Goal: Task Accomplishment & Management: Manage account settings

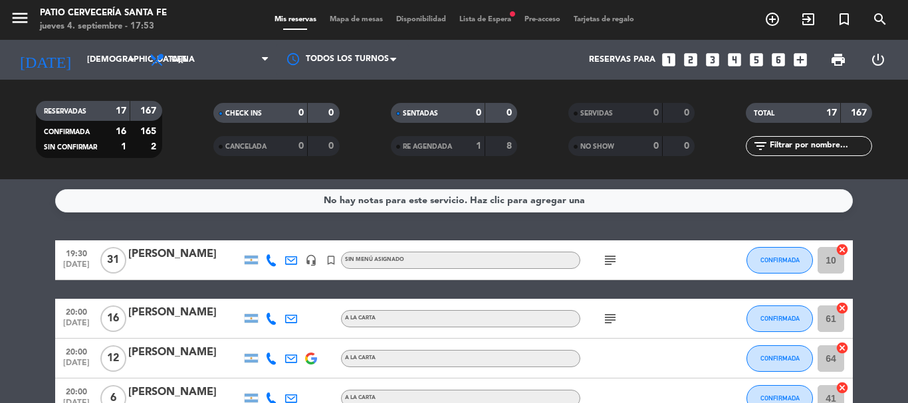
click at [608, 265] on icon "subject" at bounding box center [610, 261] width 16 height 16
click at [608, 261] on icon "subject" at bounding box center [610, 261] width 16 height 16
click at [613, 316] on icon "subject" at bounding box center [610, 319] width 16 height 16
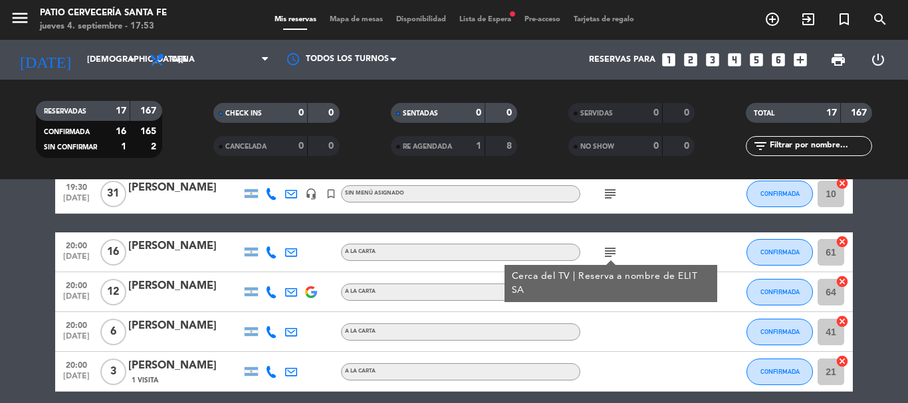
scroll to position [133, 0]
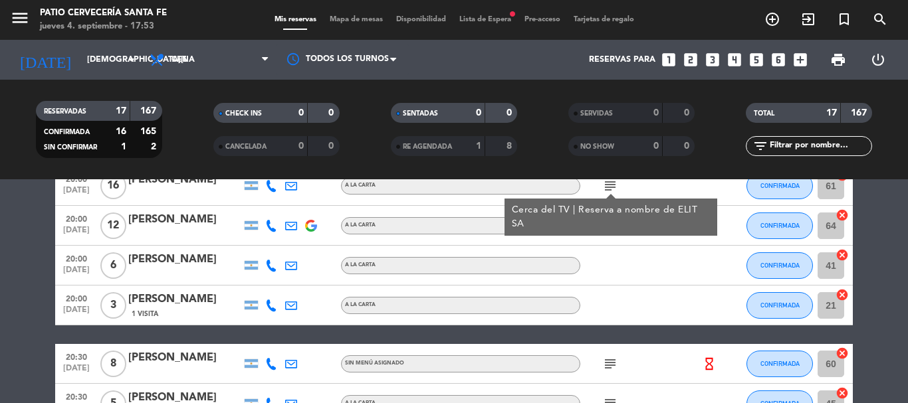
click at [613, 361] on icon "subject" at bounding box center [610, 364] width 16 height 16
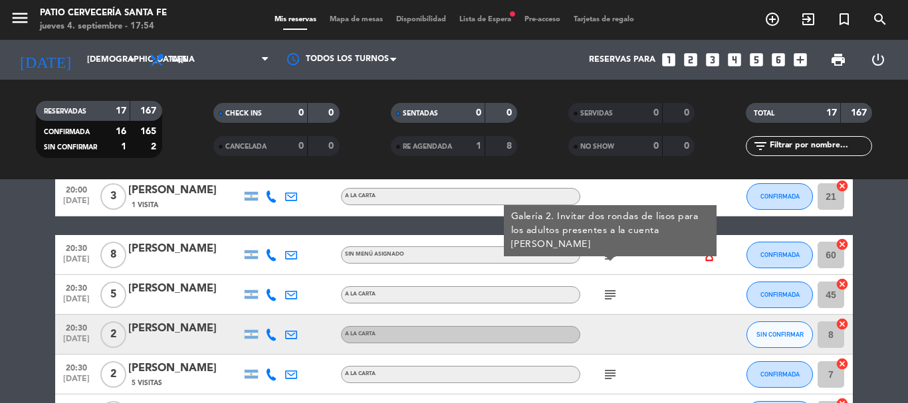
scroll to position [266, 0]
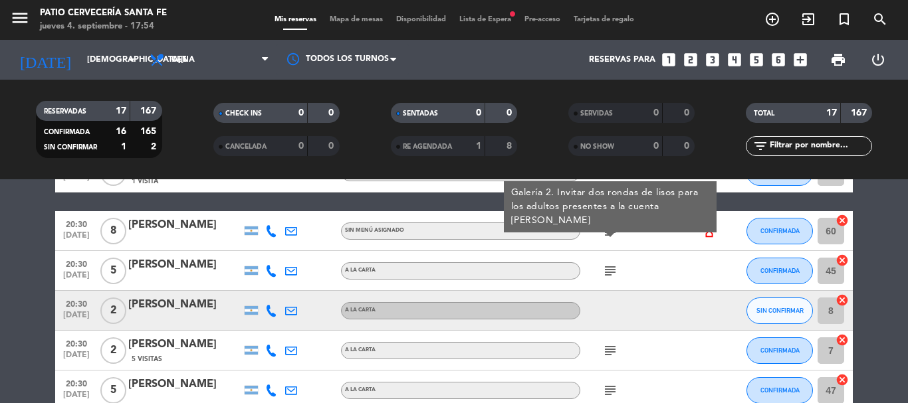
click at [609, 350] on icon "subject" at bounding box center [610, 351] width 16 height 16
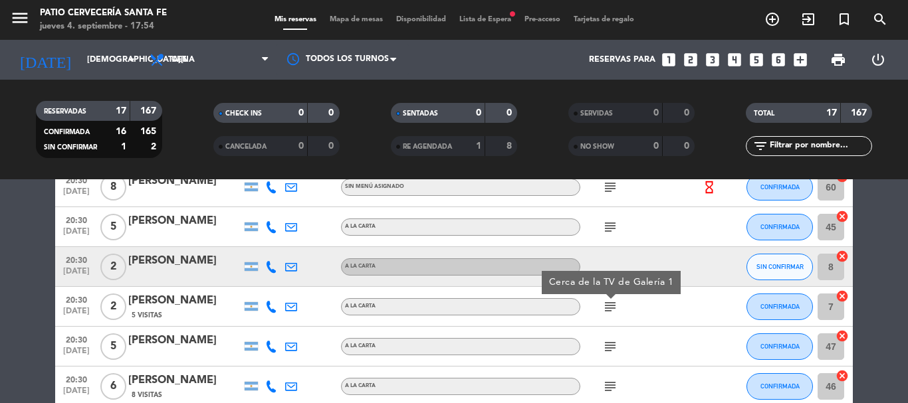
scroll to position [332, 0]
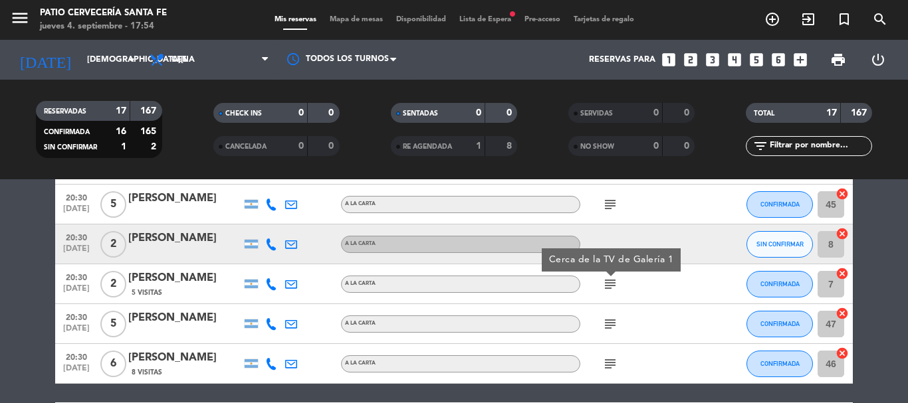
click at [615, 325] on icon "subject" at bounding box center [610, 324] width 16 height 16
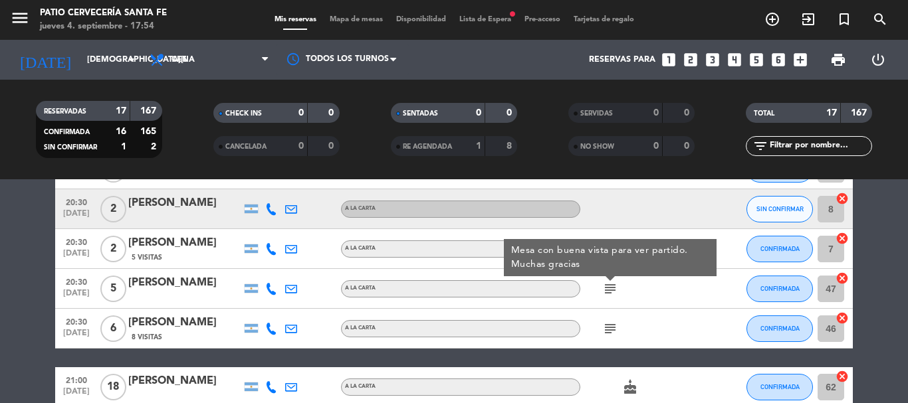
scroll to position [399, 0]
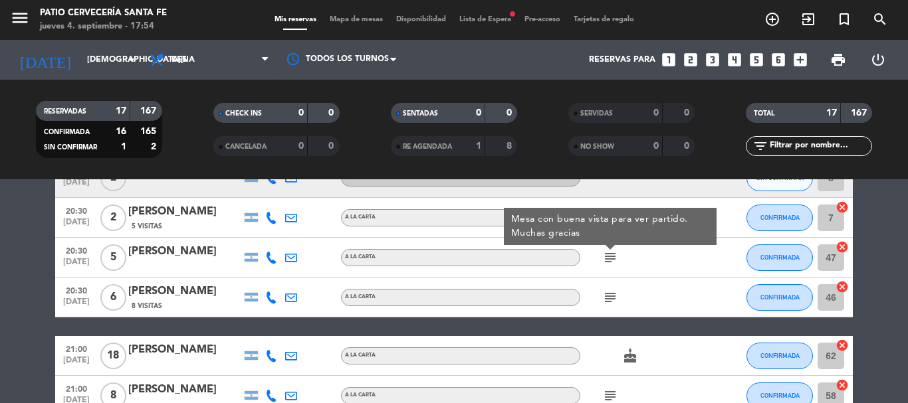
click at [616, 302] on icon "subject" at bounding box center [610, 298] width 16 height 16
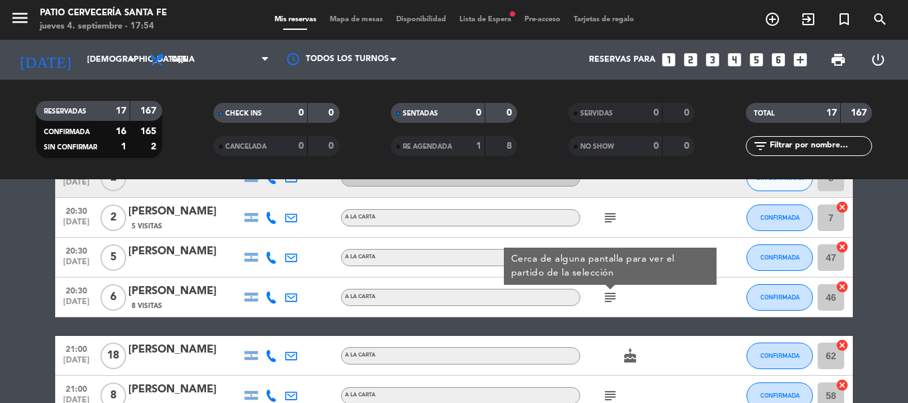
scroll to position [465, 0]
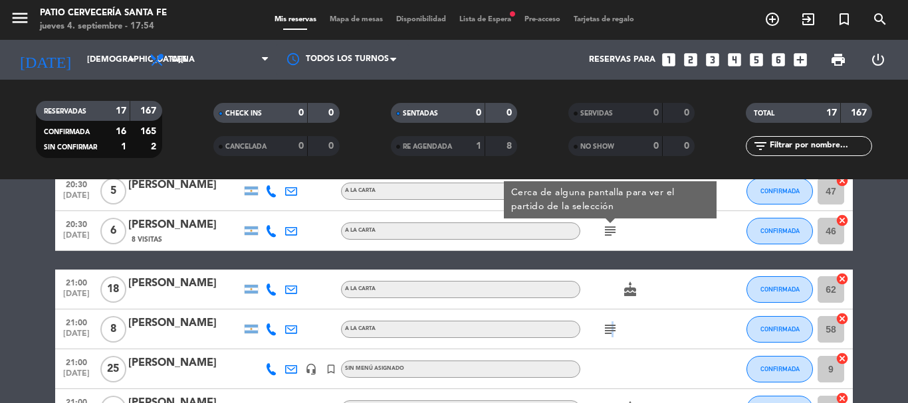
click at [610, 333] on icon "subject" at bounding box center [610, 330] width 16 height 16
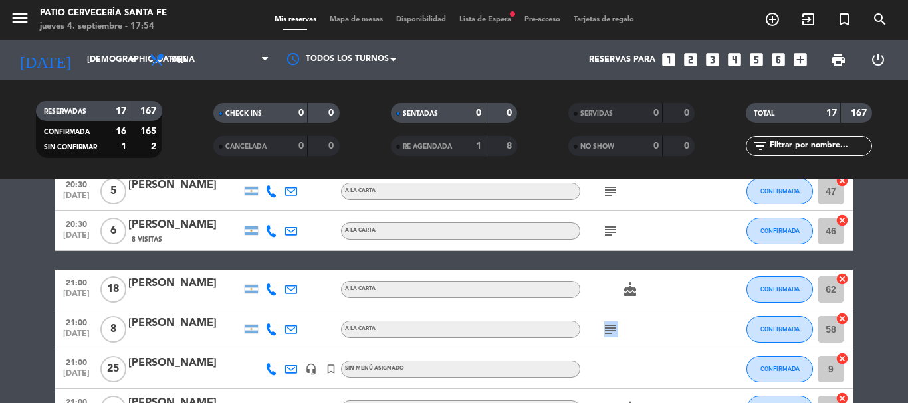
click at [609, 333] on icon "subject" at bounding box center [610, 330] width 16 height 16
click at [640, 346] on div "subject Que la reserva sea adentro" at bounding box center [640, 329] width 120 height 39
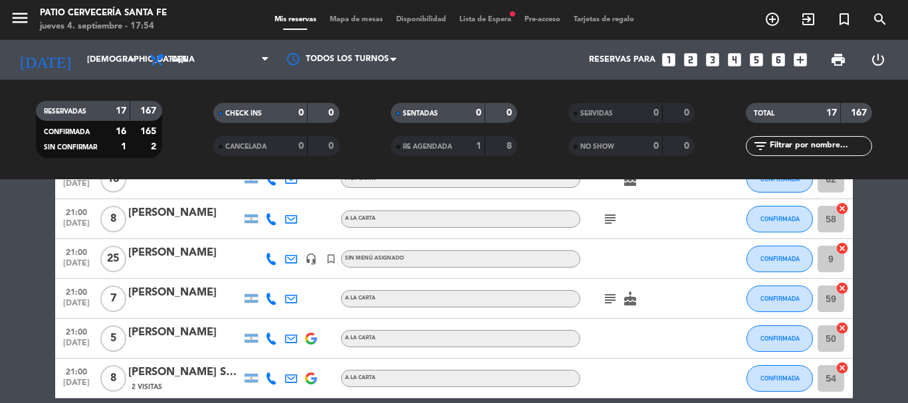
scroll to position [598, 0]
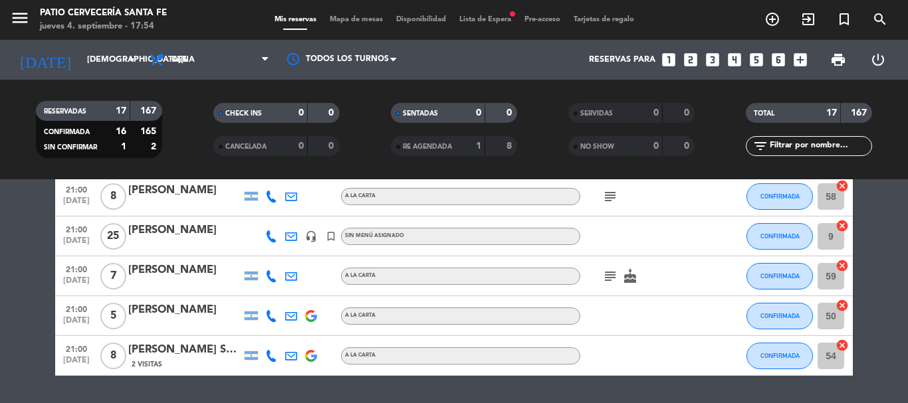
click at [612, 278] on icon "subject" at bounding box center [610, 276] width 16 height 16
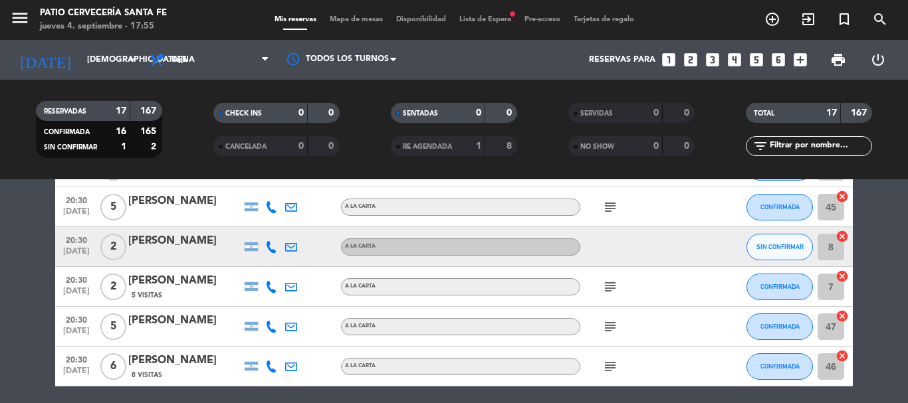
scroll to position [0, 0]
